Goal: Information Seeking & Learning: Learn about a topic

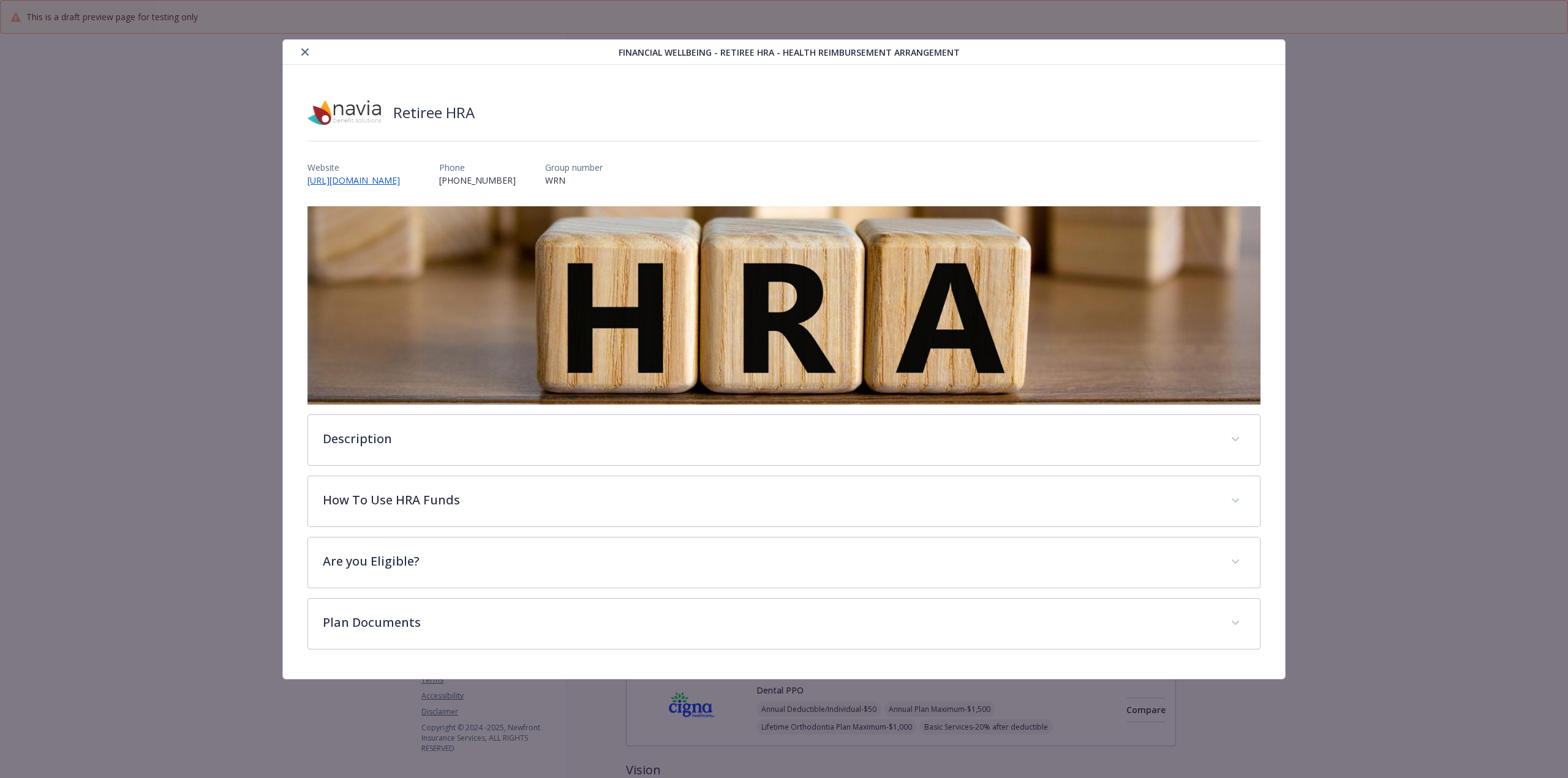
click at [307, 49] on icon "close" at bounding box center [305, 52] width 7 height 7
